Goal: Information Seeking & Learning: Learn about a topic

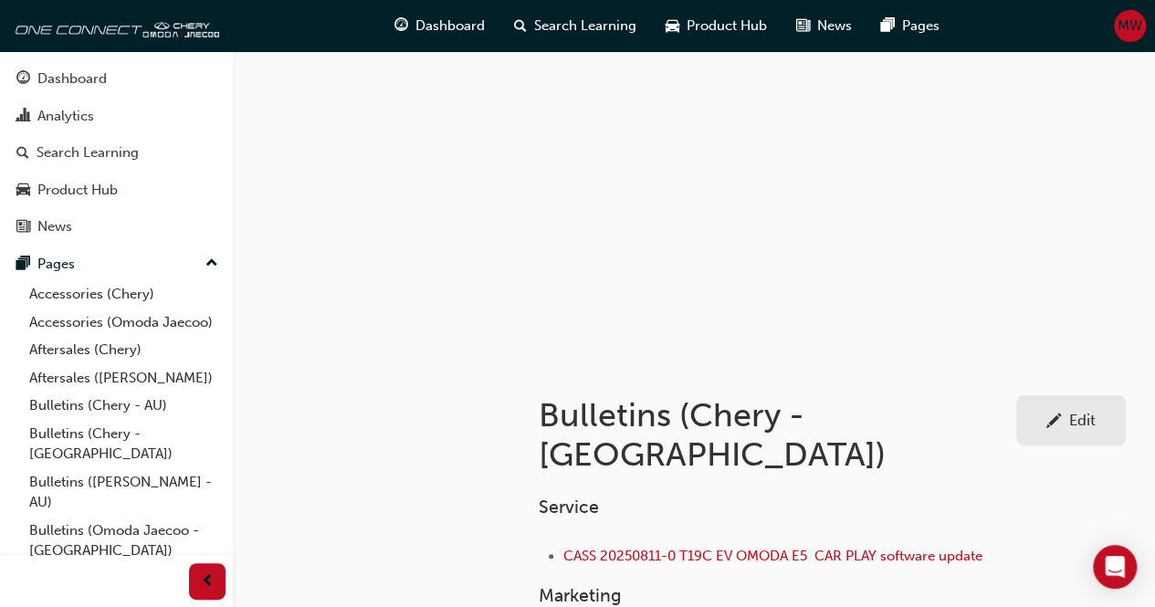
scroll to position [113, 0]
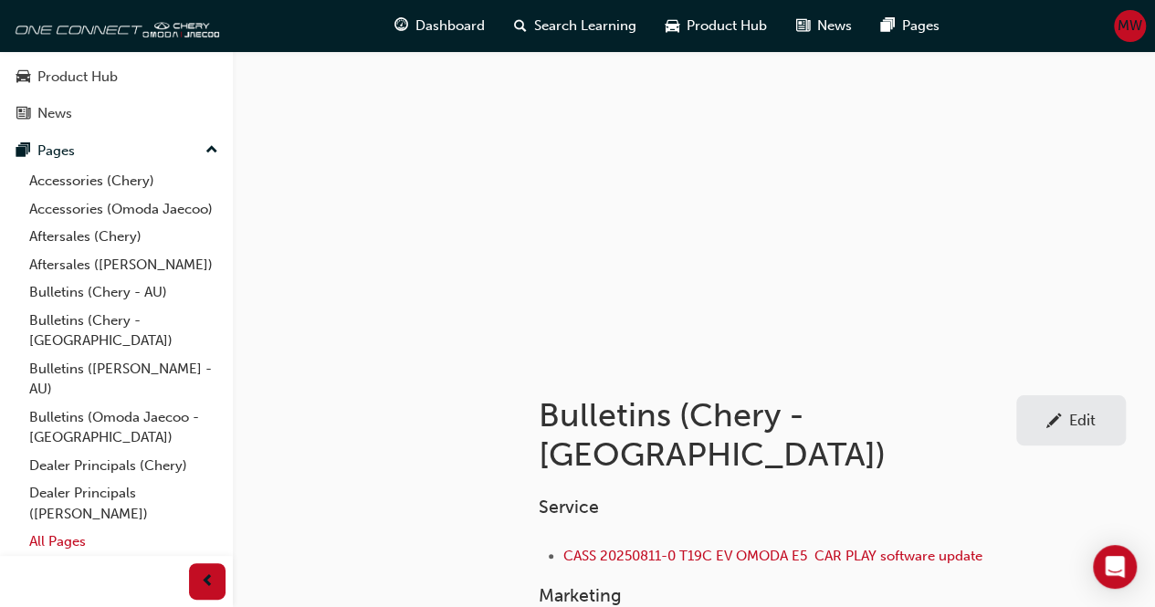
click at [44, 541] on link "All Pages" at bounding box center [124, 542] width 204 height 28
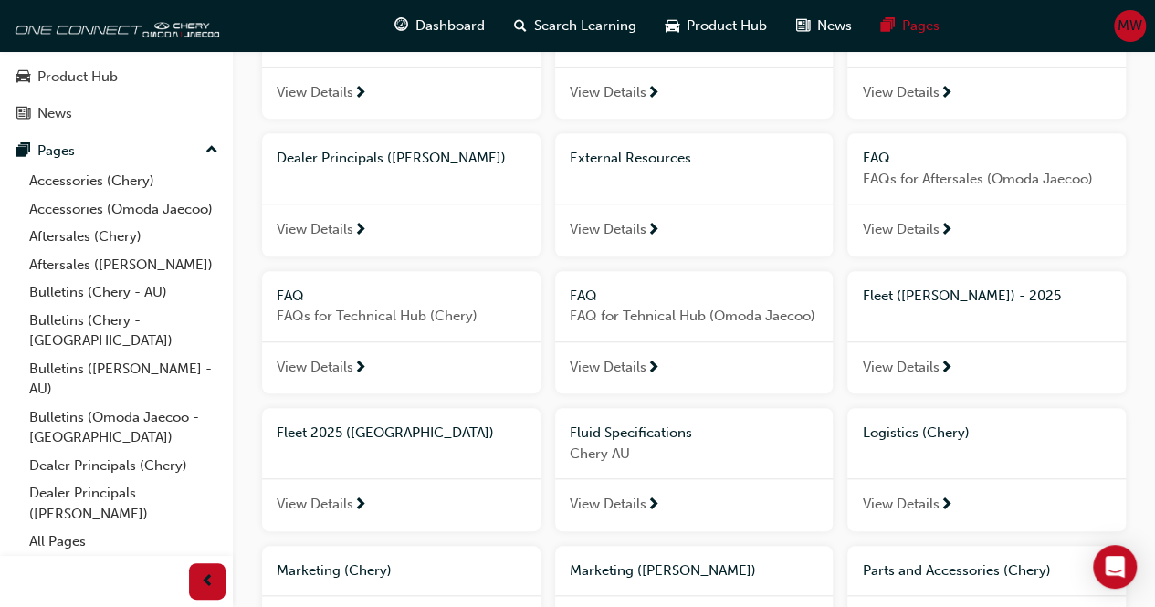
scroll to position [568, 0]
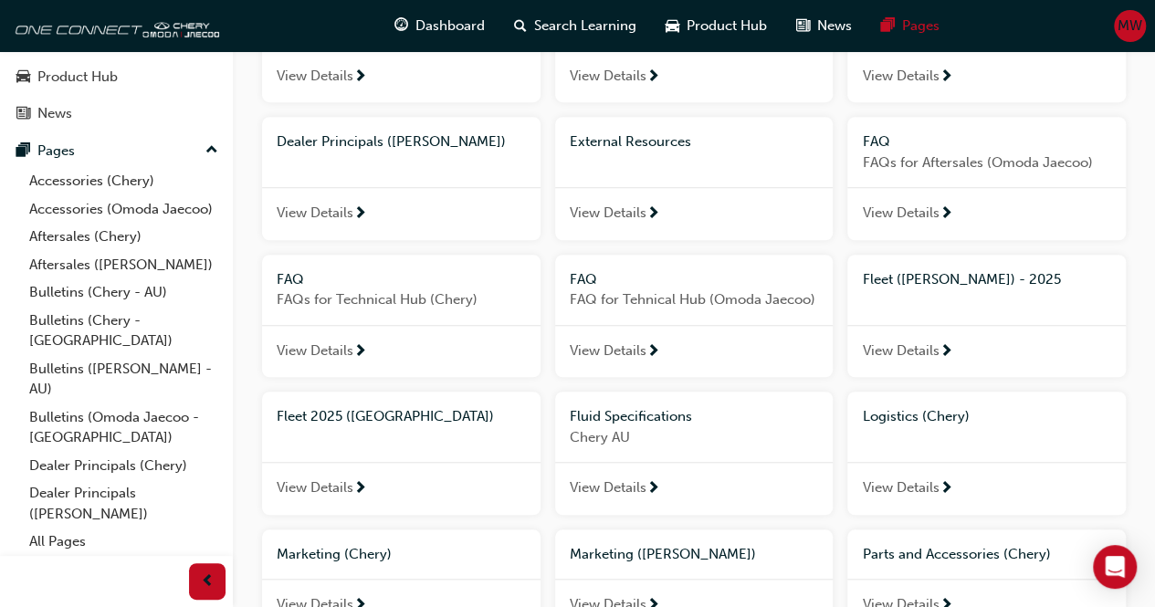
click at [299, 340] on span "View Details" at bounding box center [315, 350] width 77 height 21
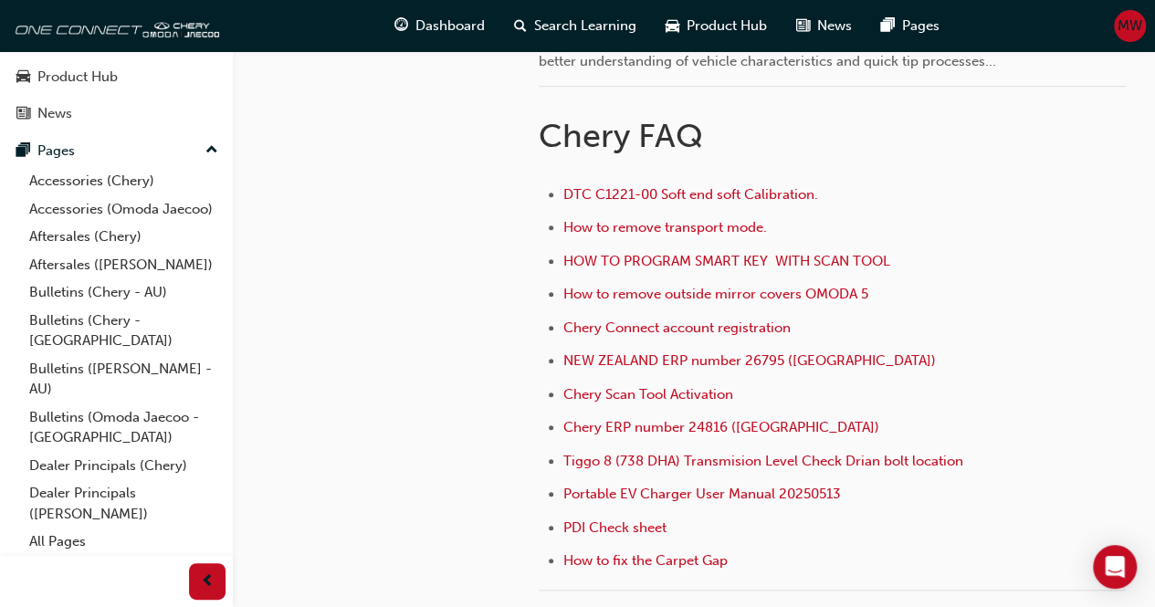
scroll to position [466, 0]
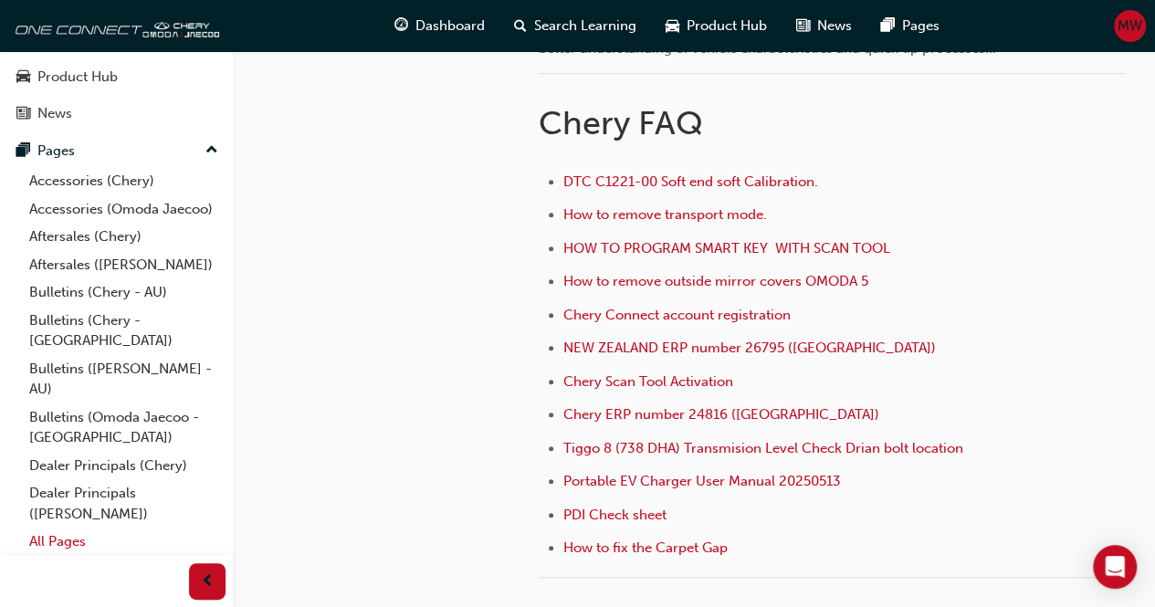
click at [65, 533] on link "All Pages" at bounding box center [124, 542] width 204 height 28
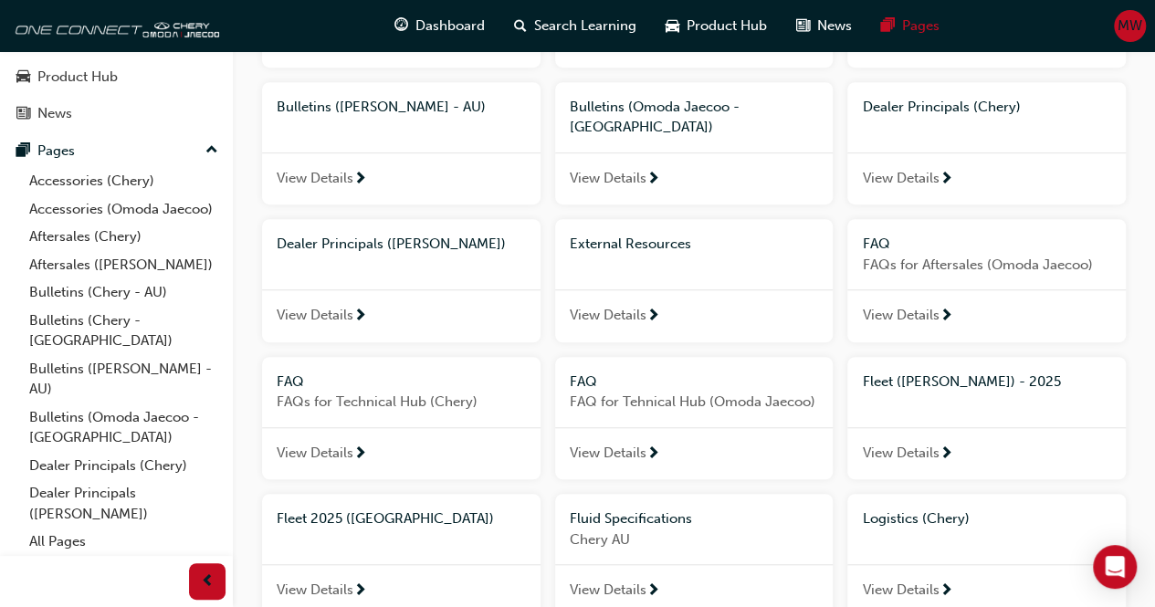
click at [646, 309] on span "next-icon" at bounding box center [653, 317] width 14 height 16
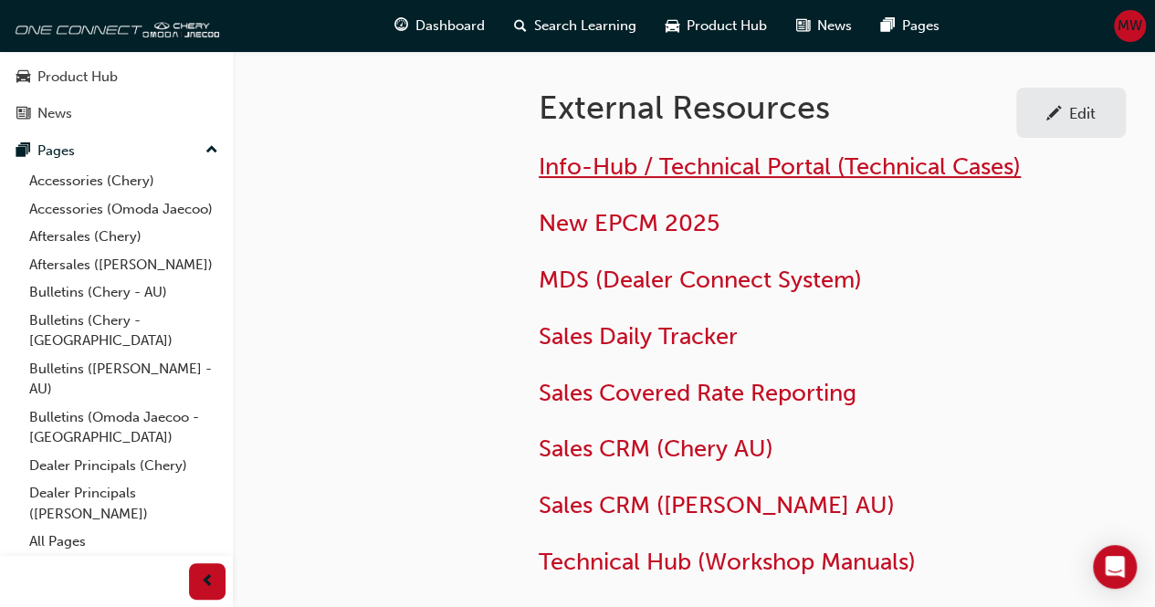
click at [769, 167] on span "Info-Hub / Technical Portal (Technical Cases)" at bounding box center [780, 166] width 482 height 28
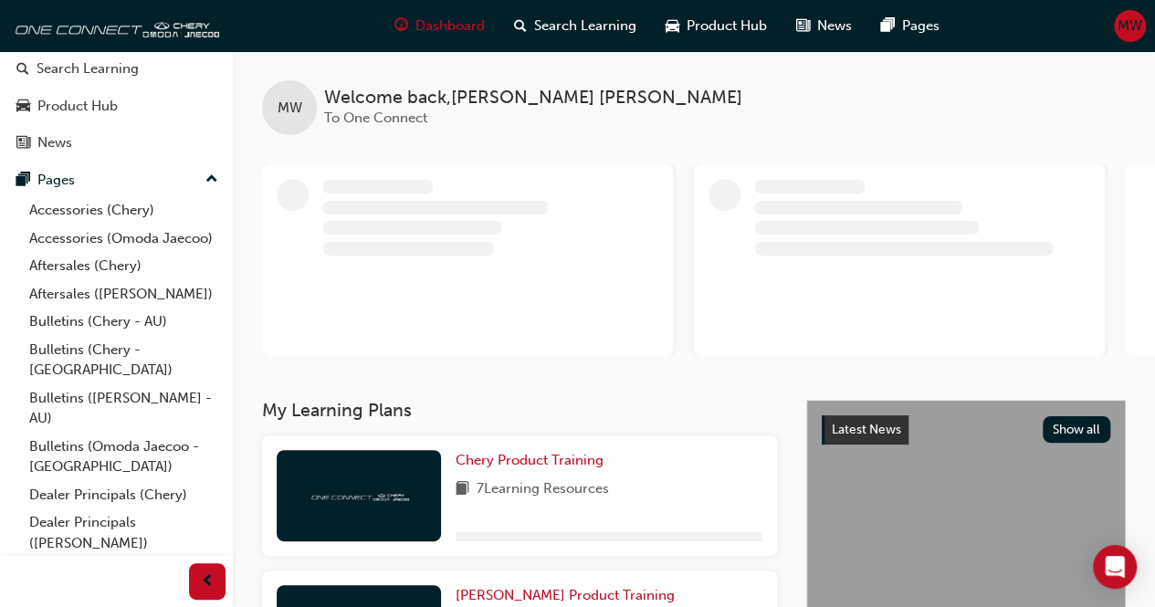
scroll to position [113, 0]
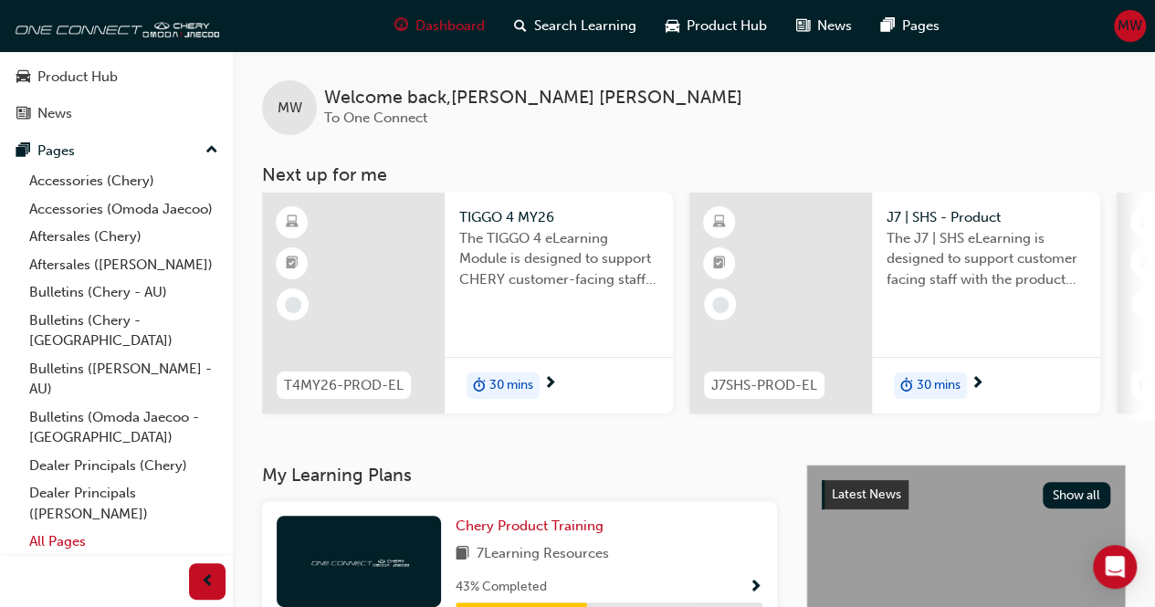
click at [87, 539] on link "All Pages" at bounding box center [124, 542] width 204 height 28
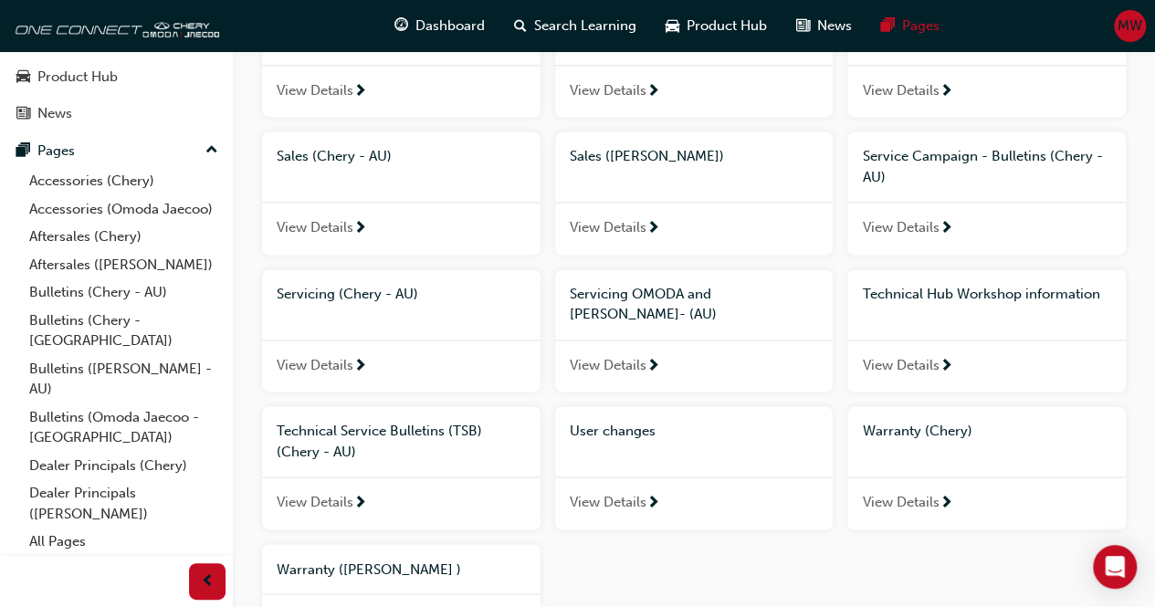
scroll to position [1207, 0]
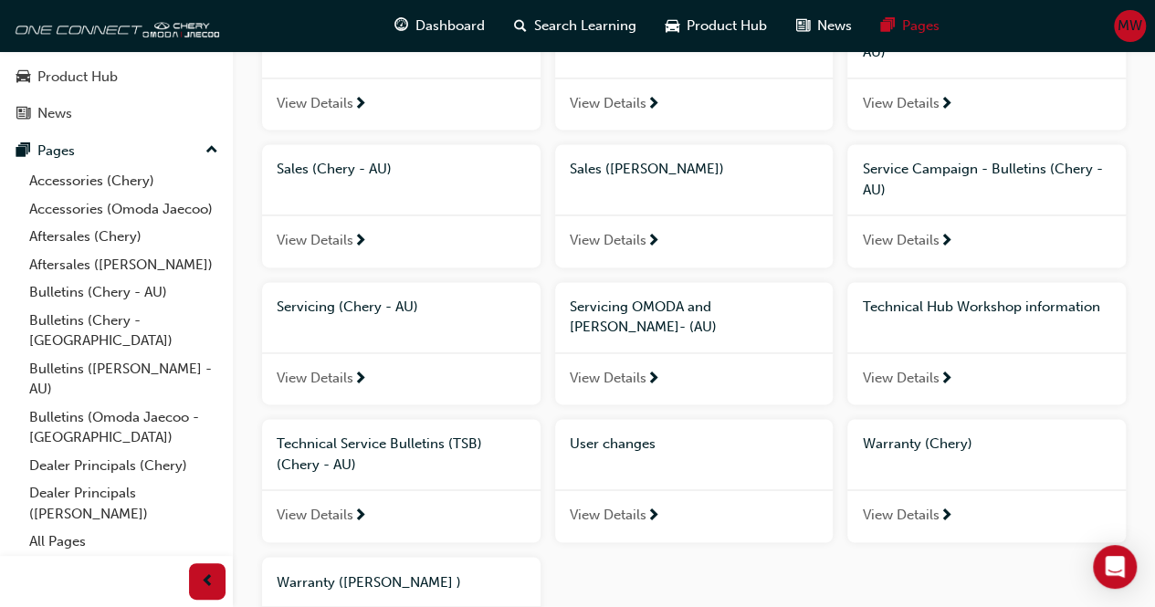
click at [894, 368] on span "View Details" at bounding box center [900, 378] width 77 height 21
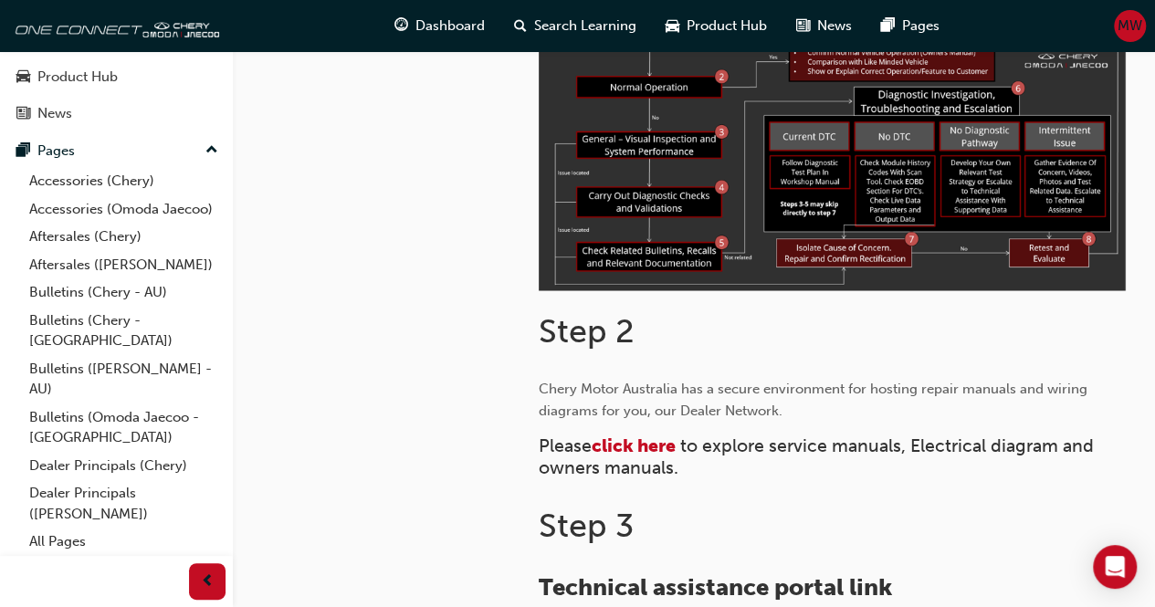
scroll to position [667, 0]
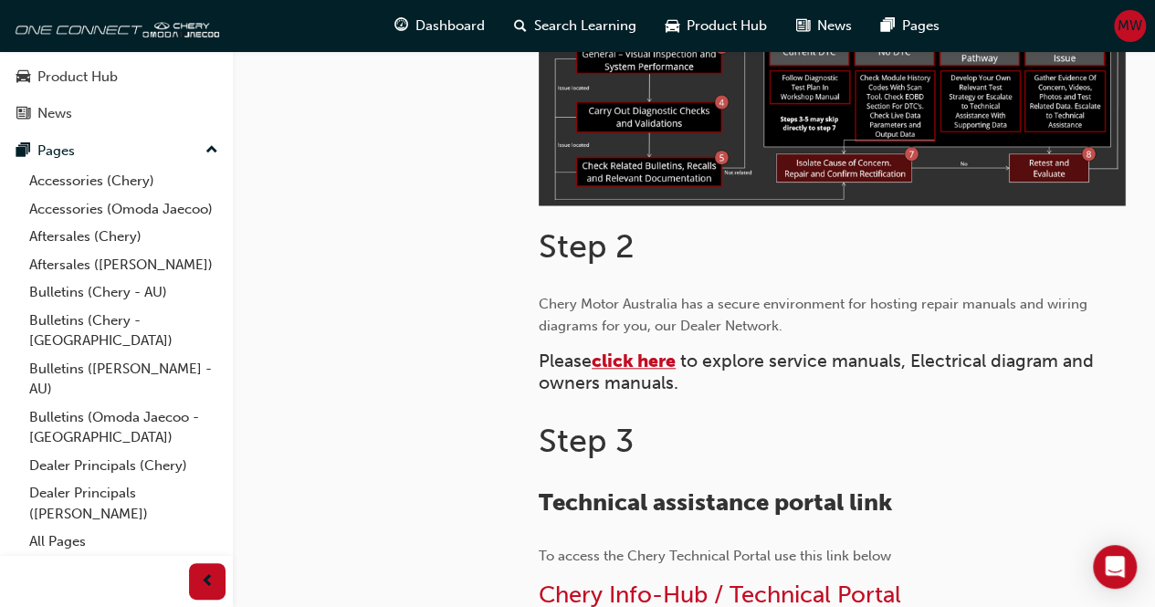
click at [652, 361] on span "click here" at bounding box center [633, 360] width 84 height 21
